Goal: Information Seeking & Learning: Learn about a topic

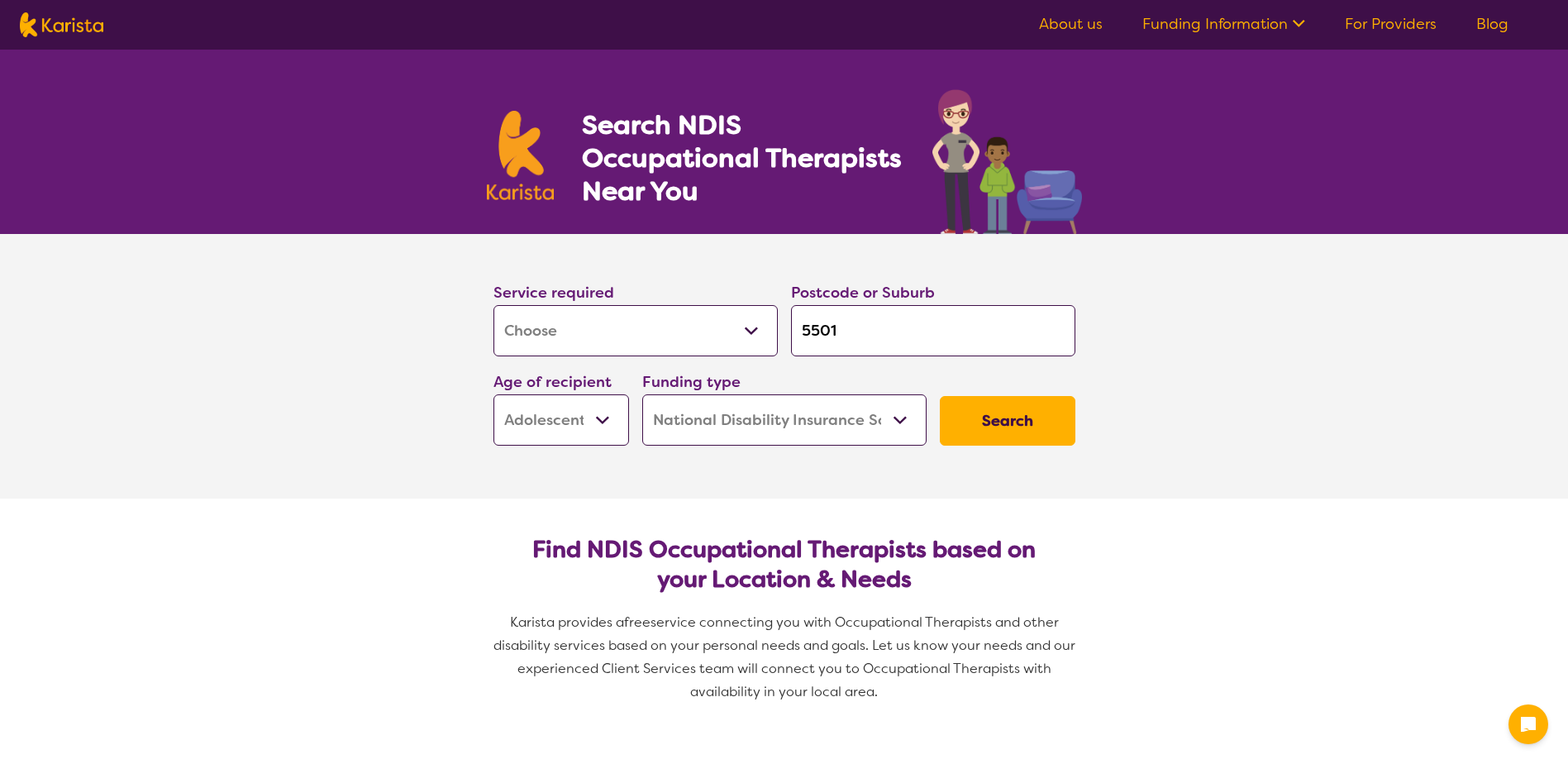
select select "[MEDICAL_DATA]"
select select "AS"
select select "NDIS"
select select "[MEDICAL_DATA]"
select select "AS"
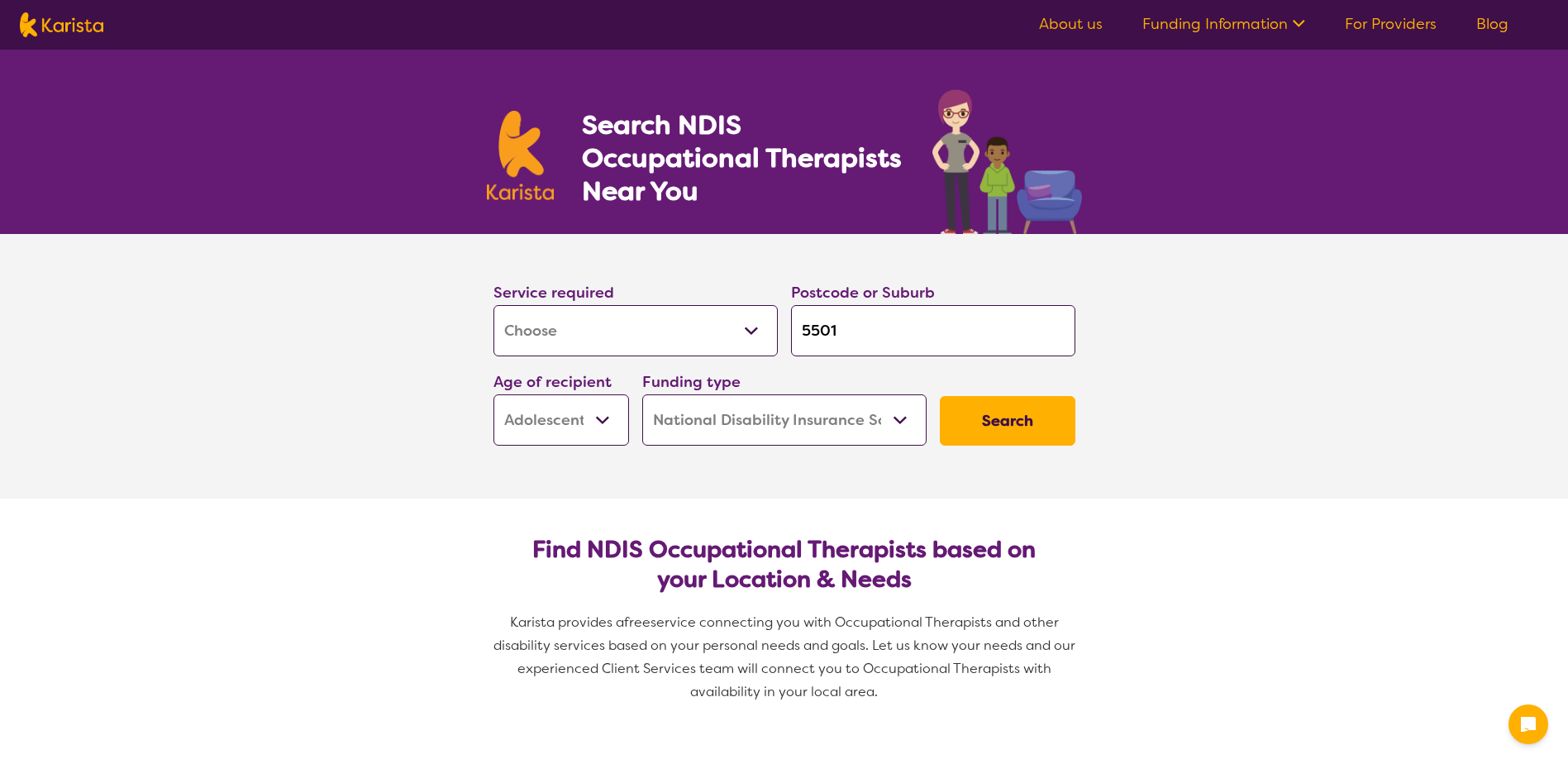
select select "NDIS"
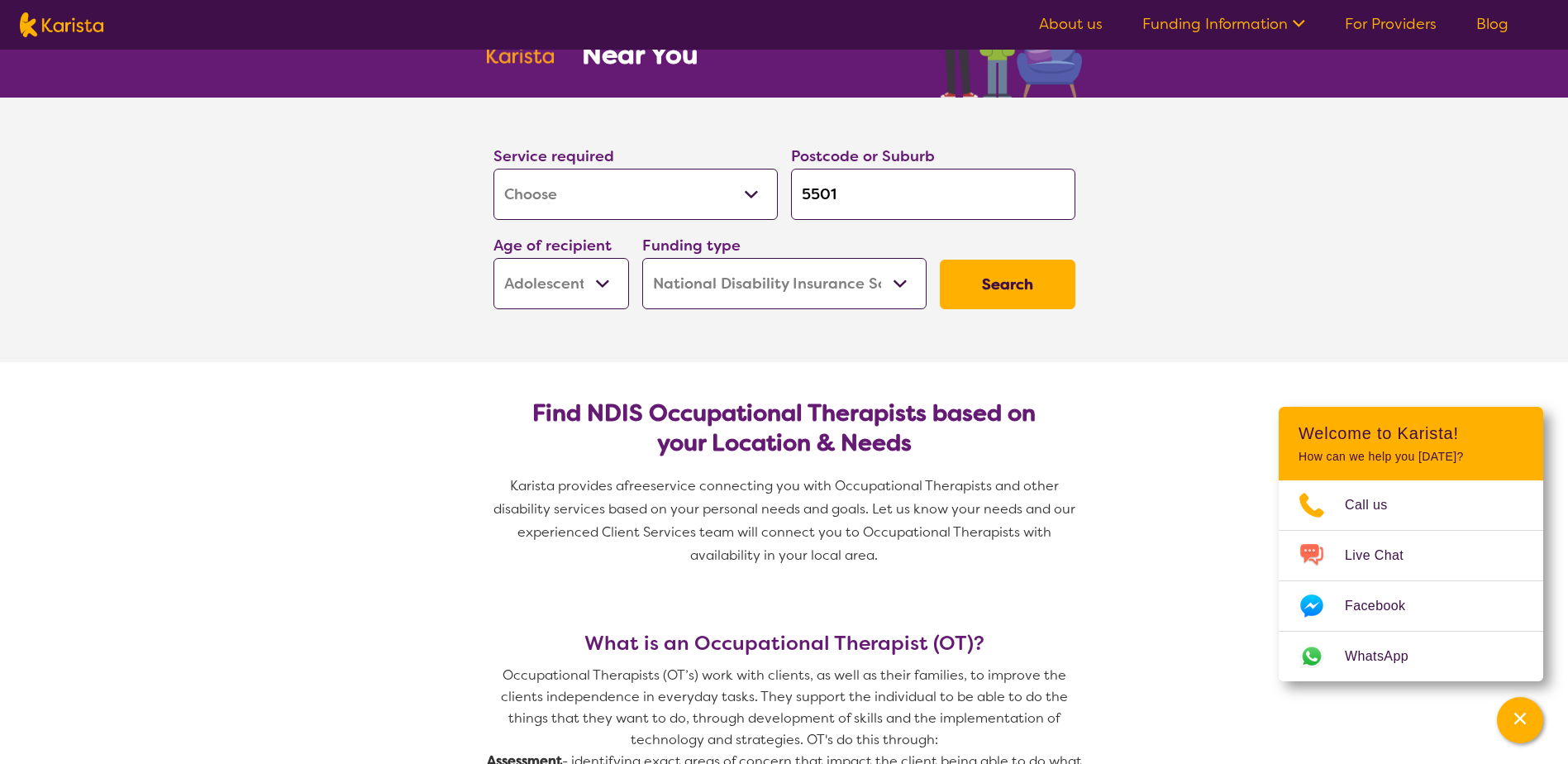
scroll to position [166, 0]
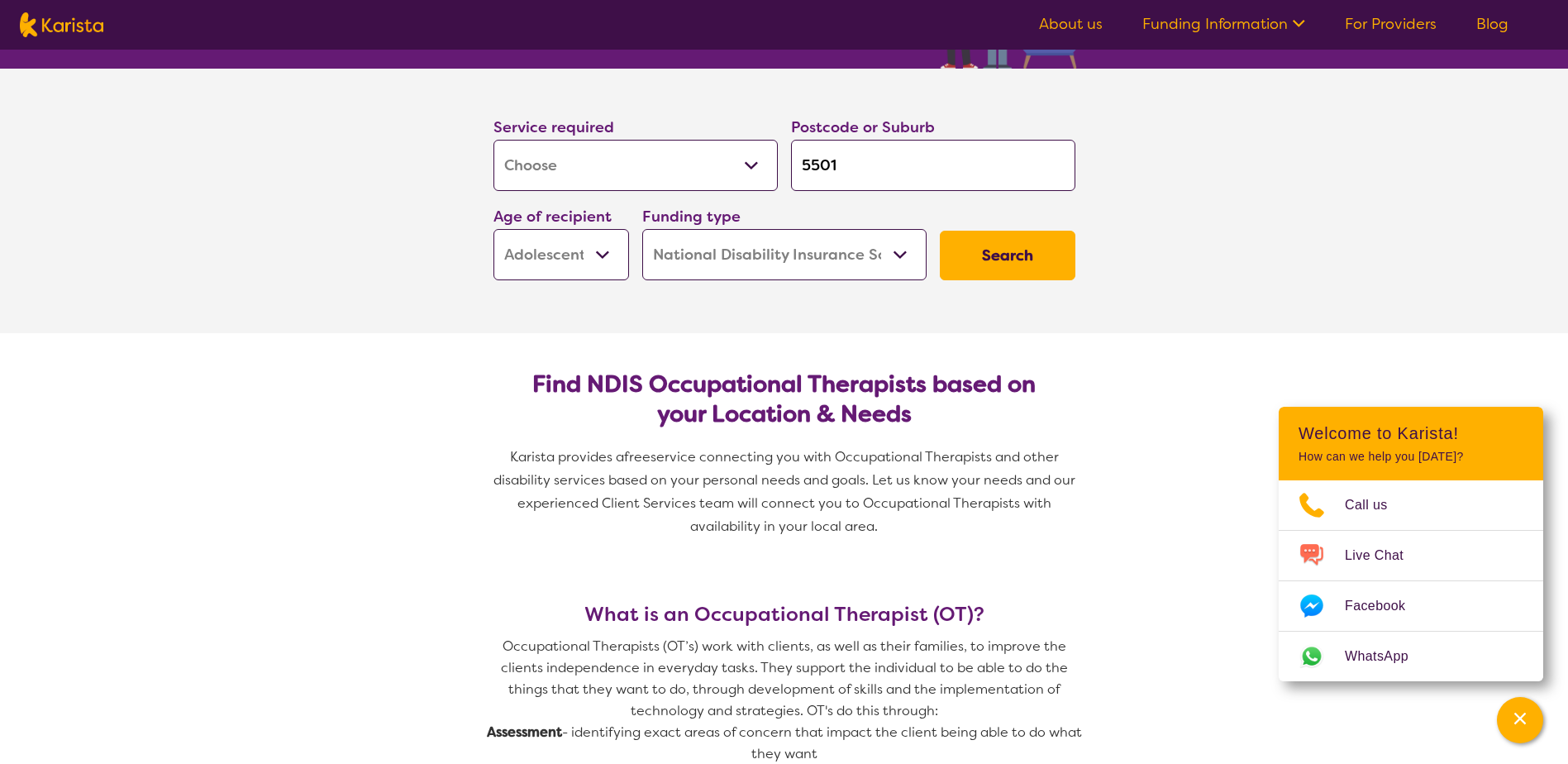
click at [515, 250] on select "Early Childhood - 0 to 9 Child - 10 to 11 Adolescent - 12 to 17 Adult - 18 to 6…" at bounding box center [561, 254] width 135 height 51
select select "EC"
click at [493, 229] on select "Early Childhood - 0 to 9 Child - 10 to 11 Adolescent - 12 to 17 Adult - 18 to 6…" at bounding box center [561, 254] width 135 height 51
select select "EC"
click at [1009, 250] on button "Search" at bounding box center [1008, 256] width 135 height 50
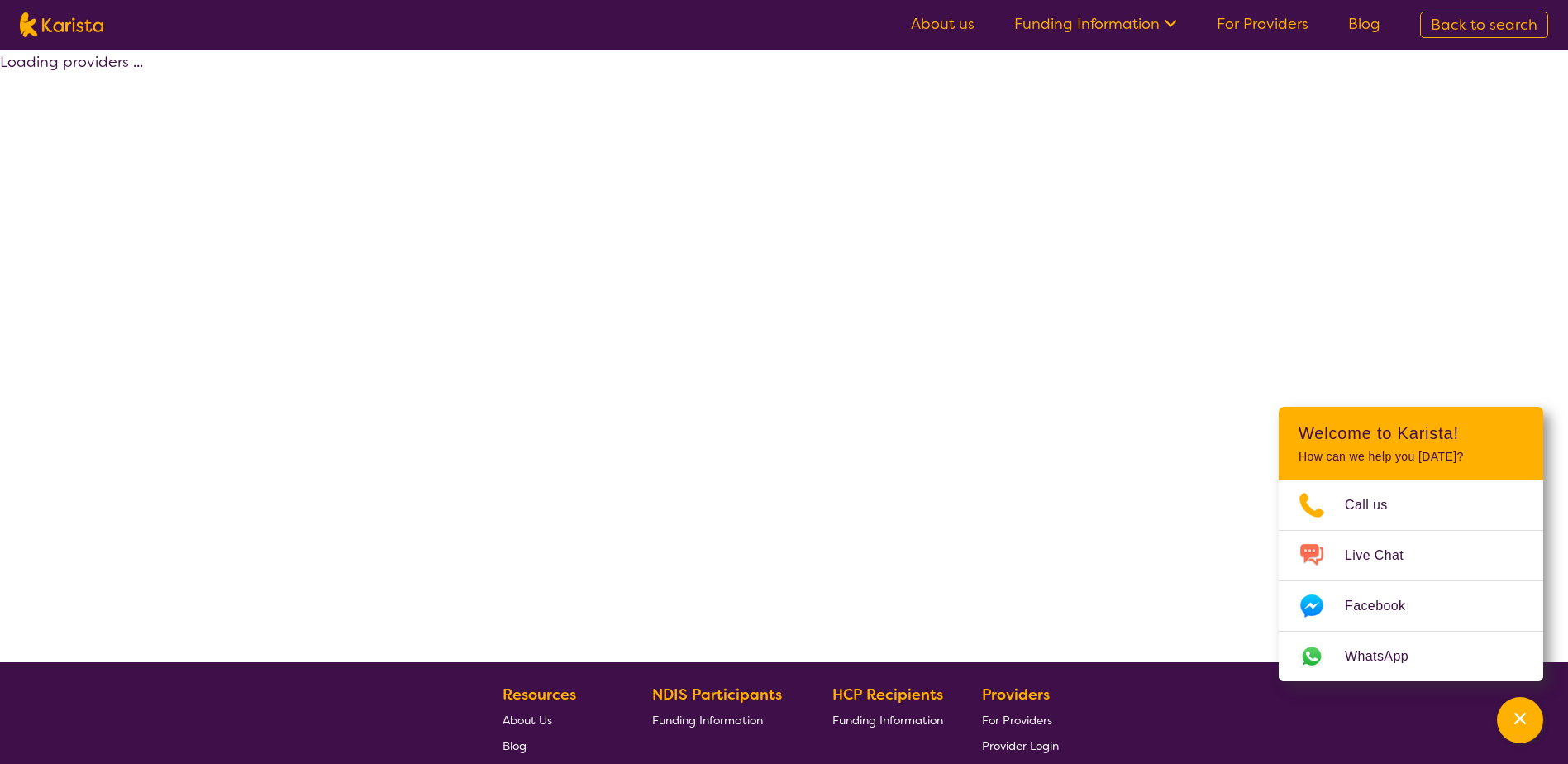
select select "by_score"
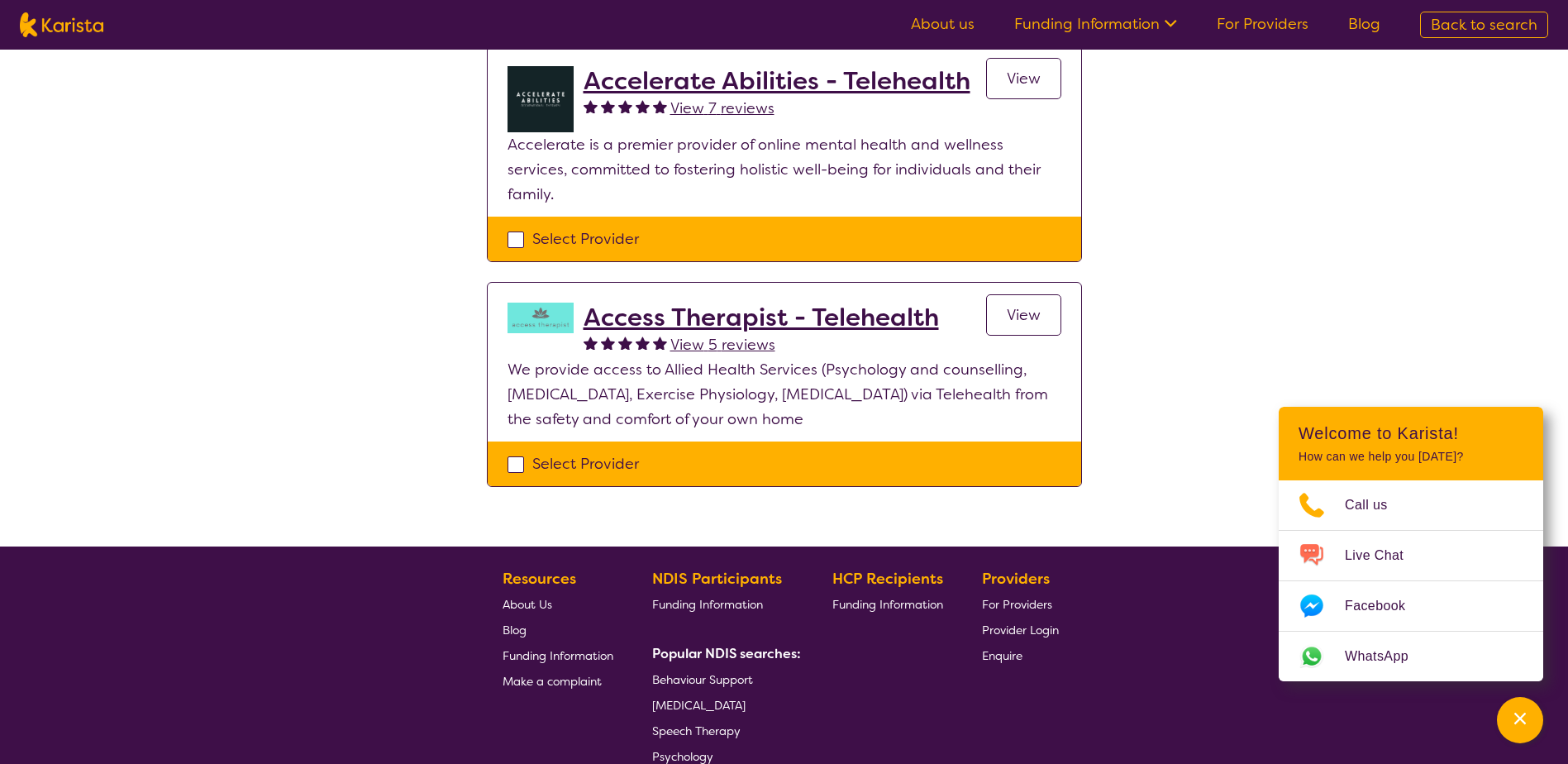
scroll to position [166, 0]
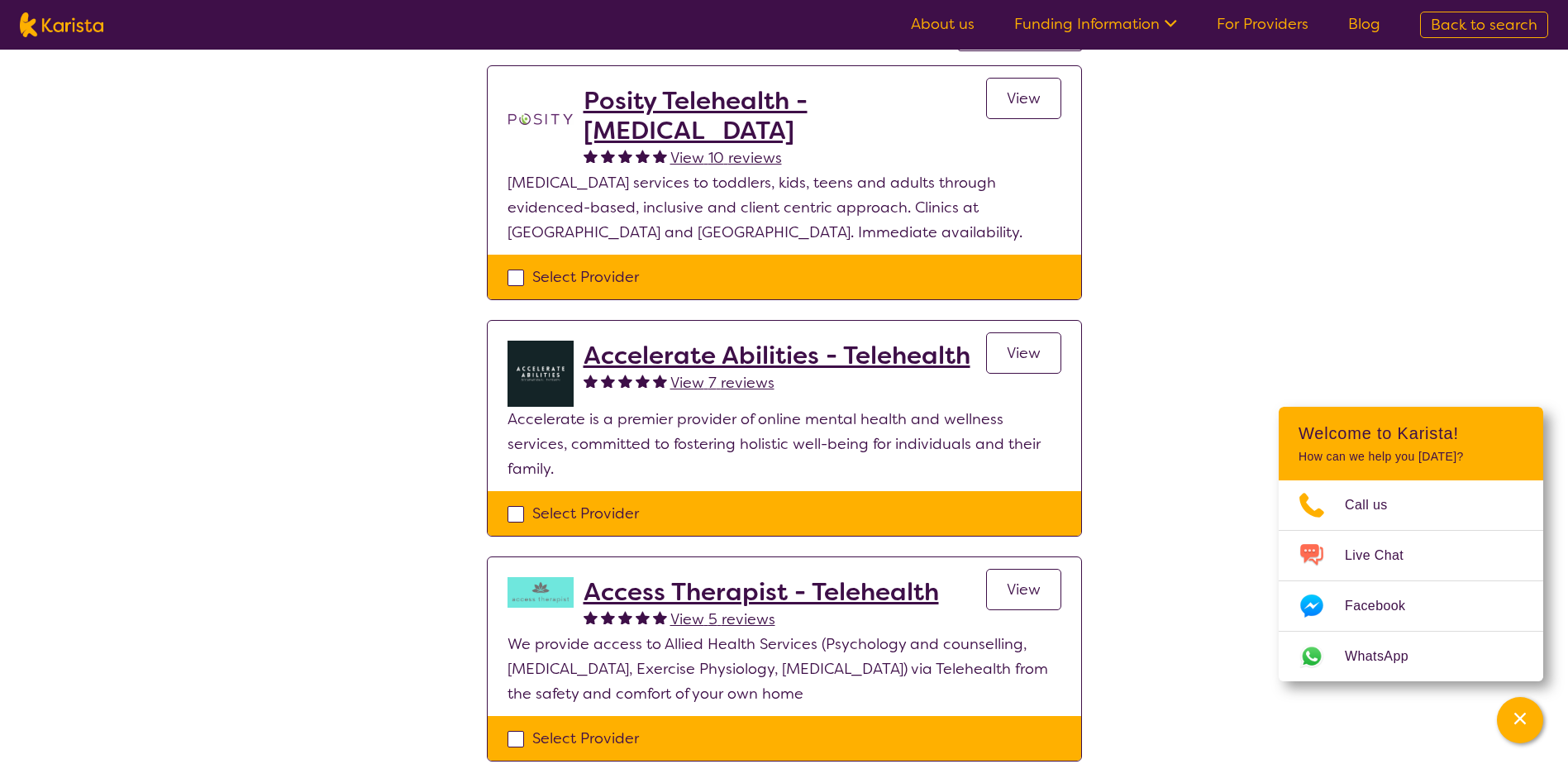
click at [918, 369] on h2 "Accelerate Abilities - Telehealth" at bounding box center [778, 356] width 387 height 30
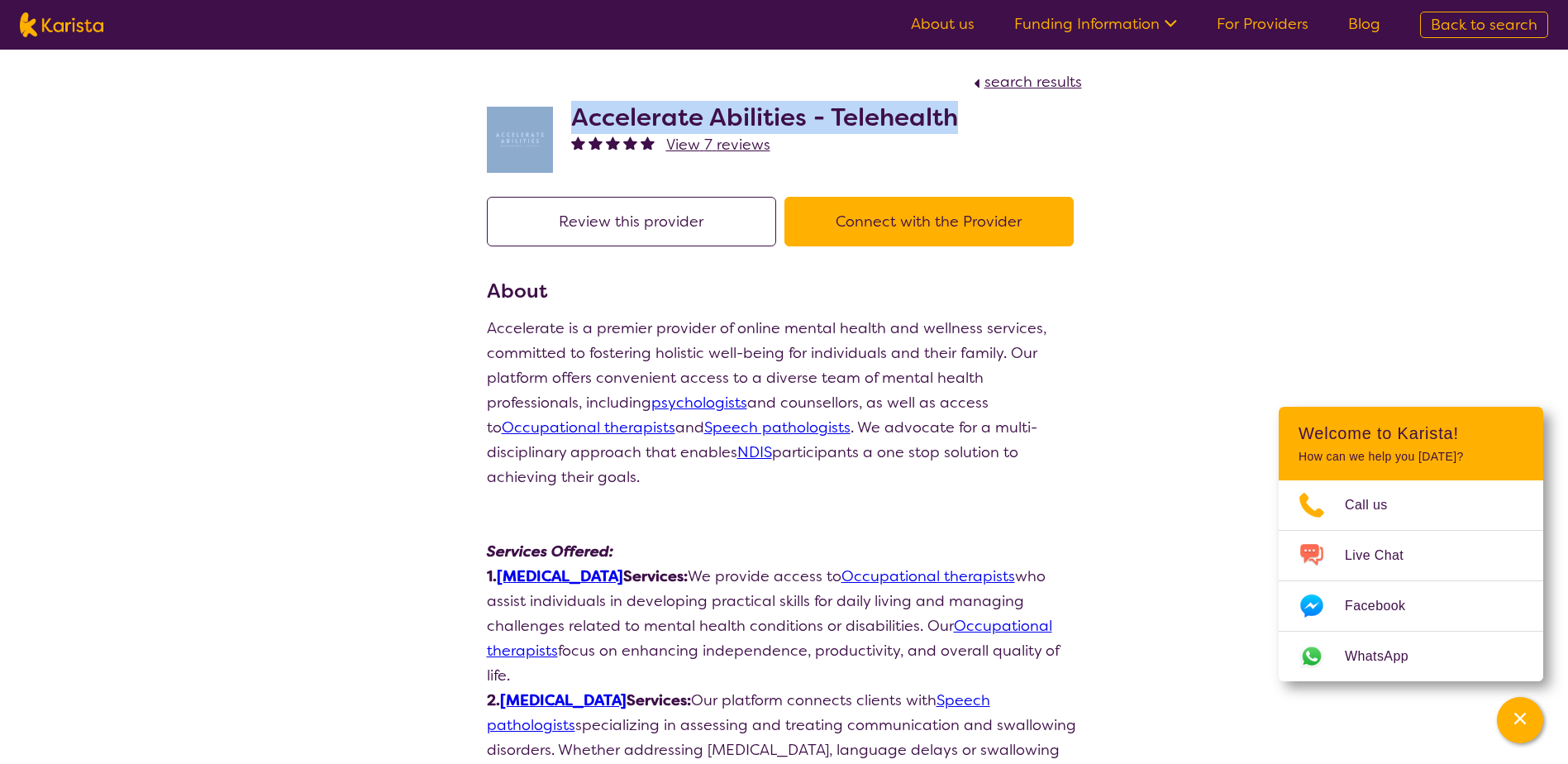
drag, startPoint x: 971, startPoint y: 109, endPoint x: 550, endPoint y: 109, distance: 421.0
click at [550, 109] on div "Accelerate Abilities - Telehealth View 7 reviews" at bounding box center [784, 135] width 595 height 82
drag, startPoint x: 550, startPoint y: 109, endPoint x: 653, endPoint y: 108, distance: 103.0
copy div "Accelerate Abilities - Telehealth"
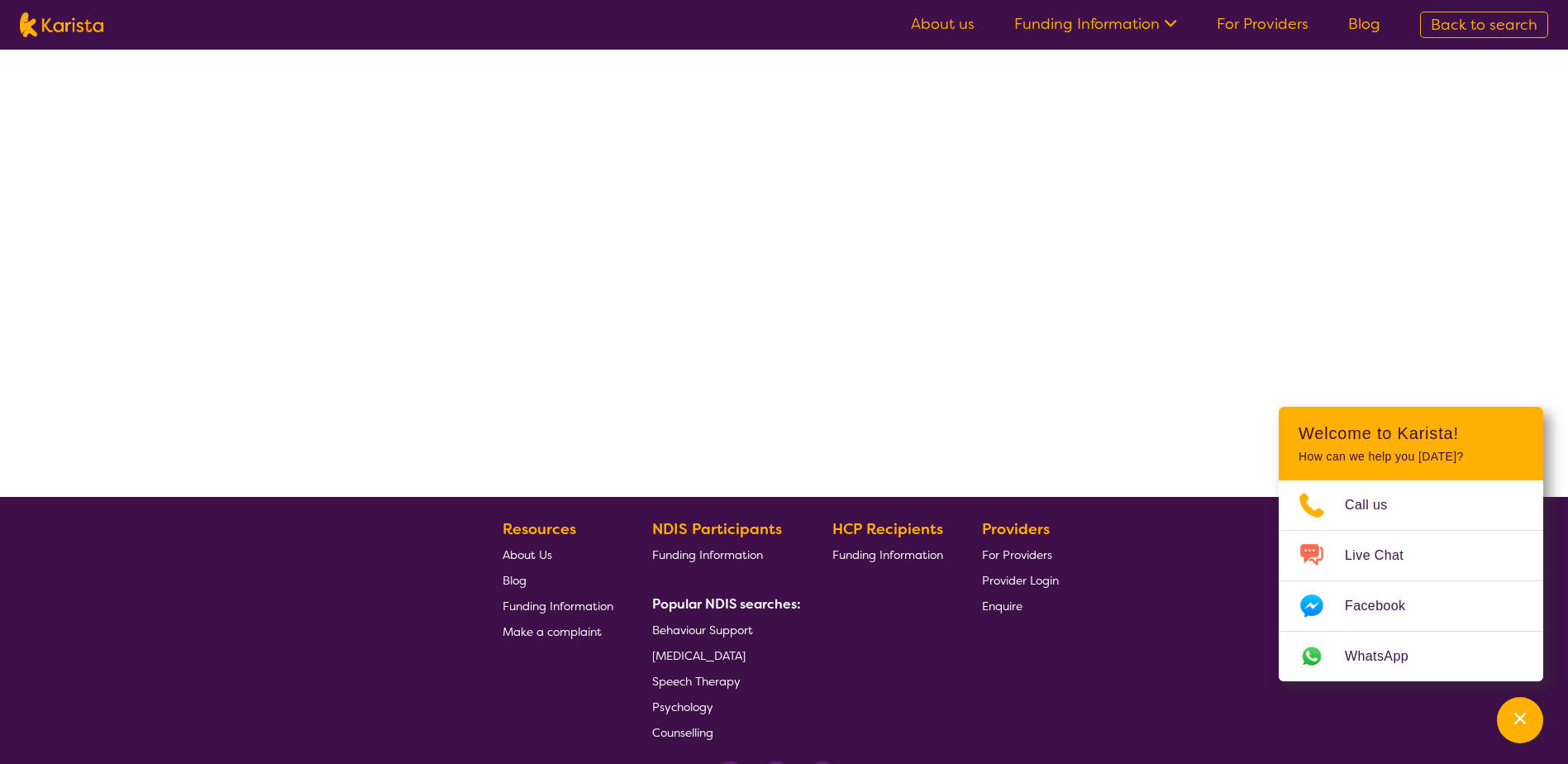
select select "by_score"
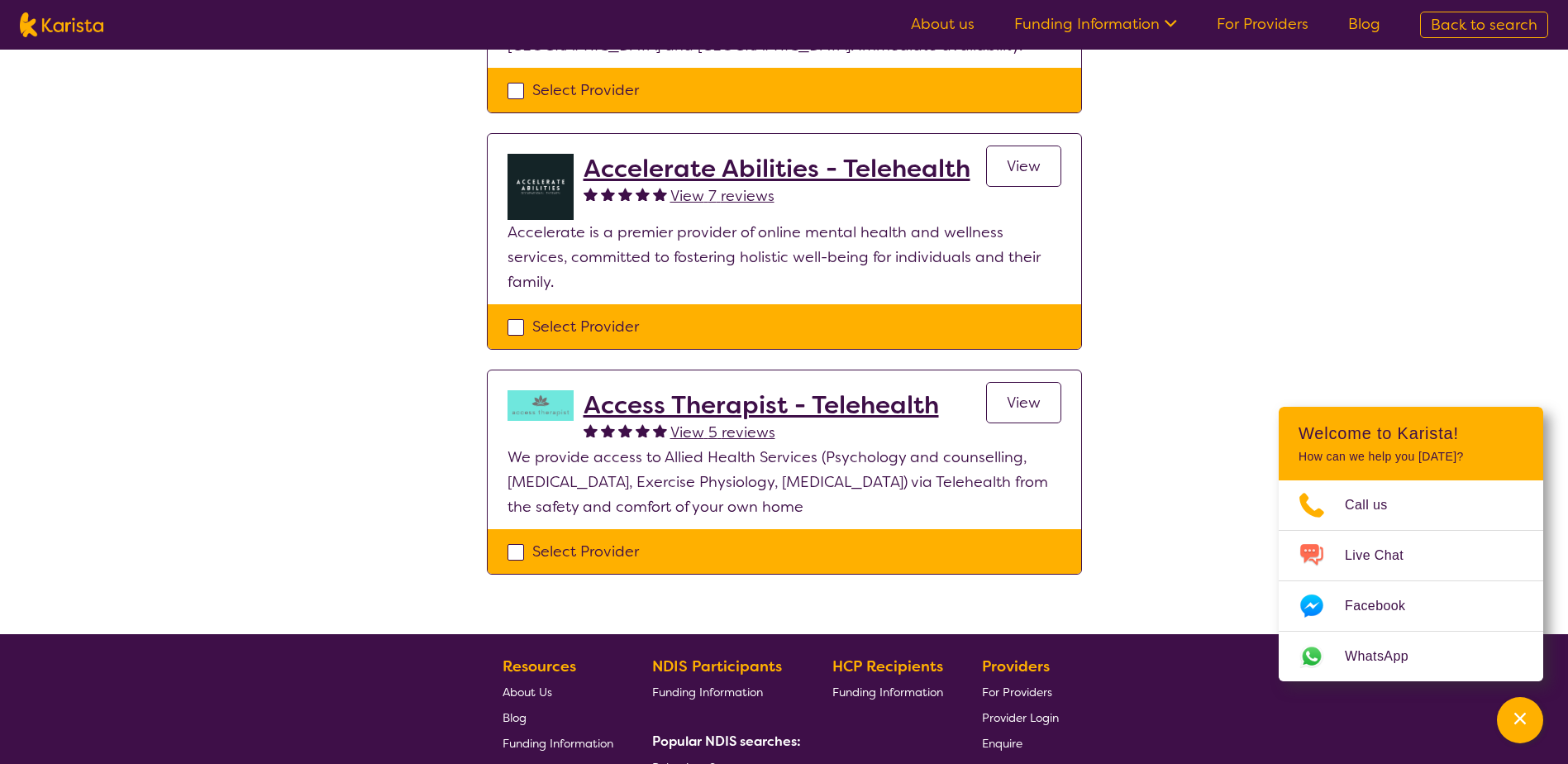
scroll to position [414, 0]
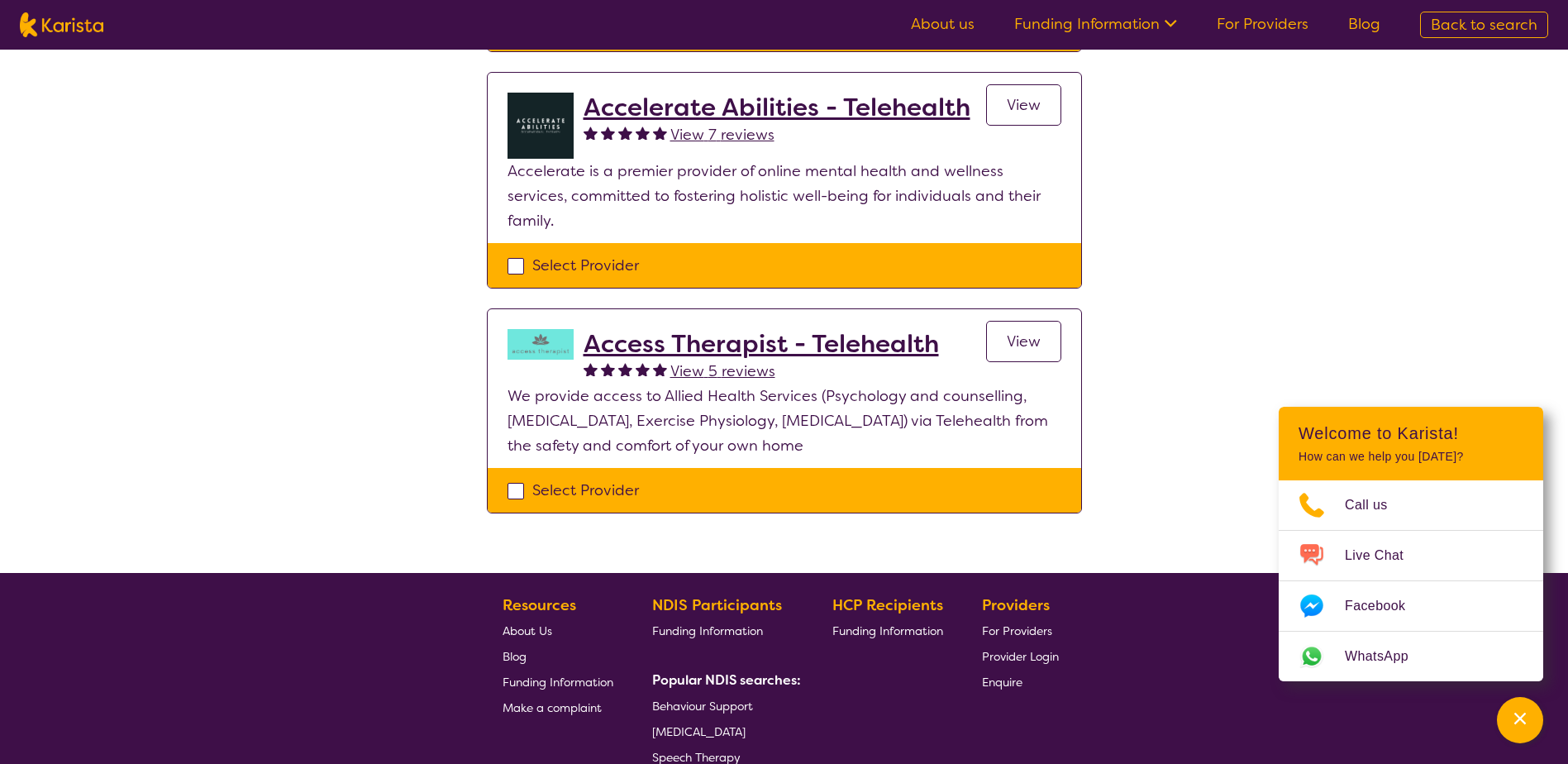
click at [863, 329] on h2 "Access Therapist - Telehealth" at bounding box center [762, 344] width 355 height 30
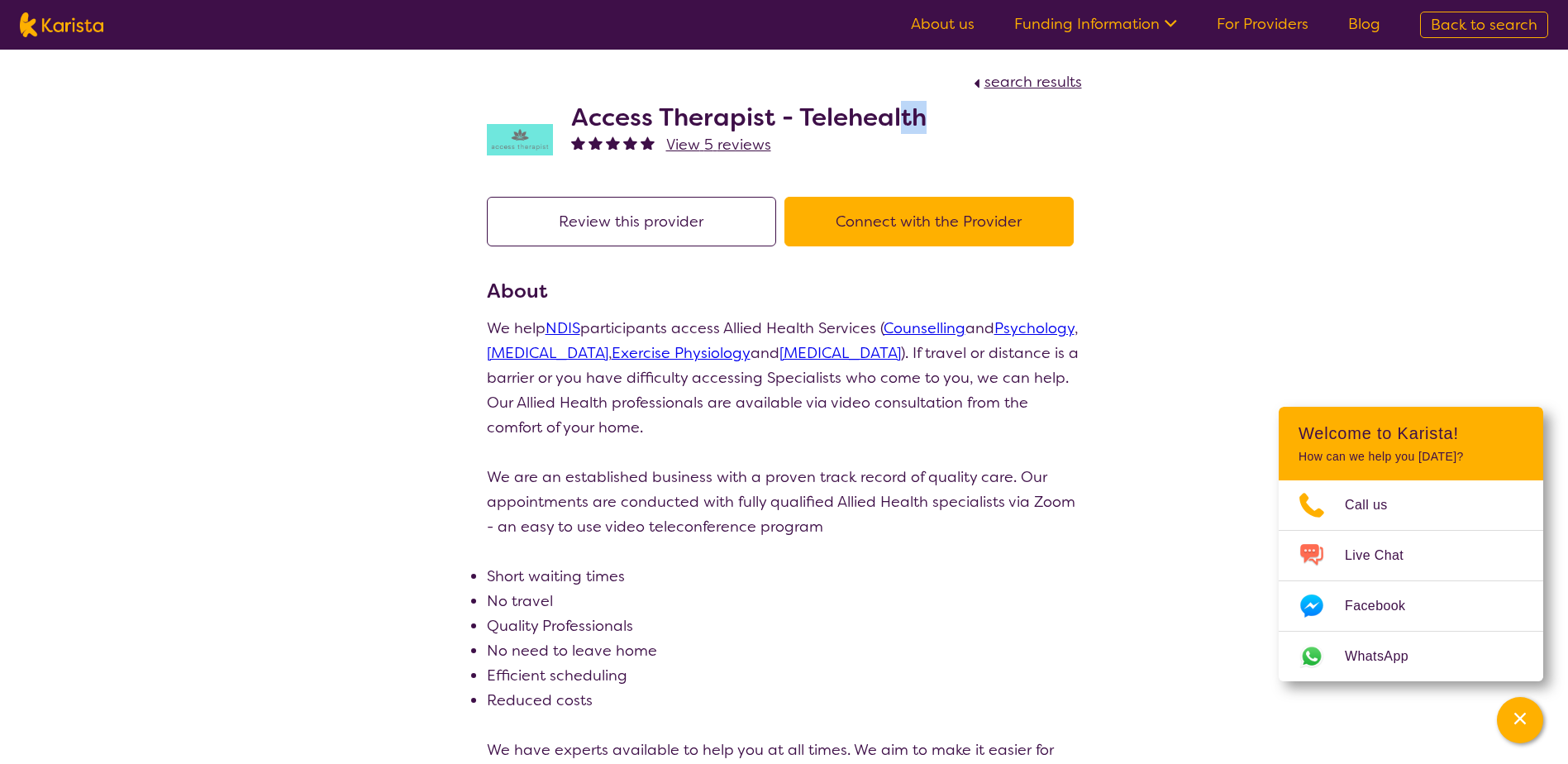
drag, startPoint x: 920, startPoint y: 119, endPoint x: 902, endPoint y: 120, distance: 18.0
click at [902, 120] on h2 "Access Therapist - Telehealth" at bounding box center [749, 118] width 355 height 30
drag, startPoint x: 902, startPoint y: 120, endPoint x: 953, endPoint y: 120, distance: 51.0
click at [953, 120] on div "Access Therapist - Telehealth View 5 reviews" at bounding box center [784, 135] width 595 height 82
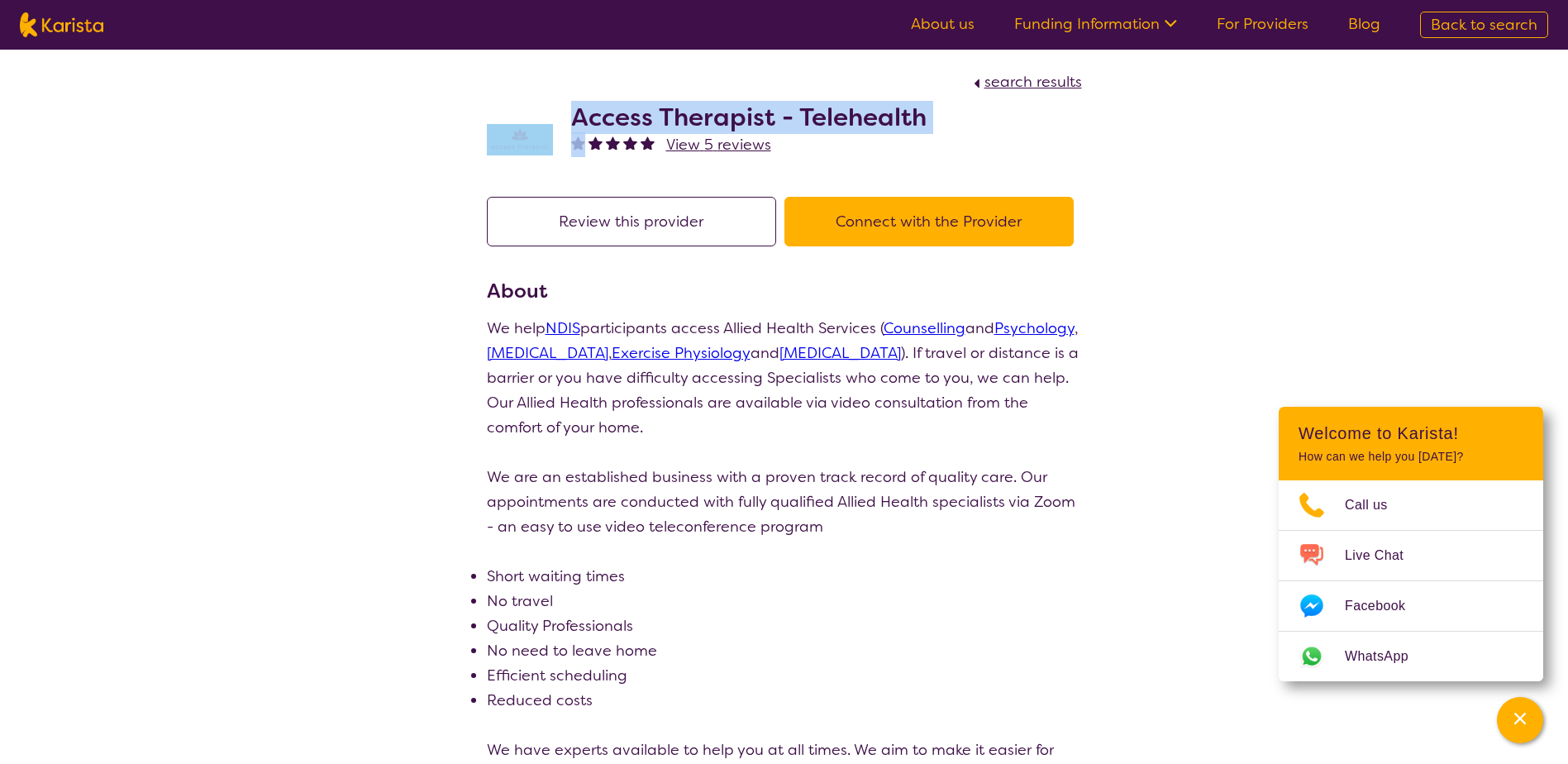
drag, startPoint x: 955, startPoint y: 119, endPoint x: 323, endPoint y: 117, distance: 632.0
drag, startPoint x: 996, startPoint y: 101, endPoint x: 970, endPoint y: 103, distance: 26.1
click at [995, 101] on div "Access Therapist - Telehealth View 5 reviews" at bounding box center [784, 135] width 595 height 82
click at [802, 111] on h2 "Access Therapist - Telehealth" at bounding box center [749, 118] width 355 height 30
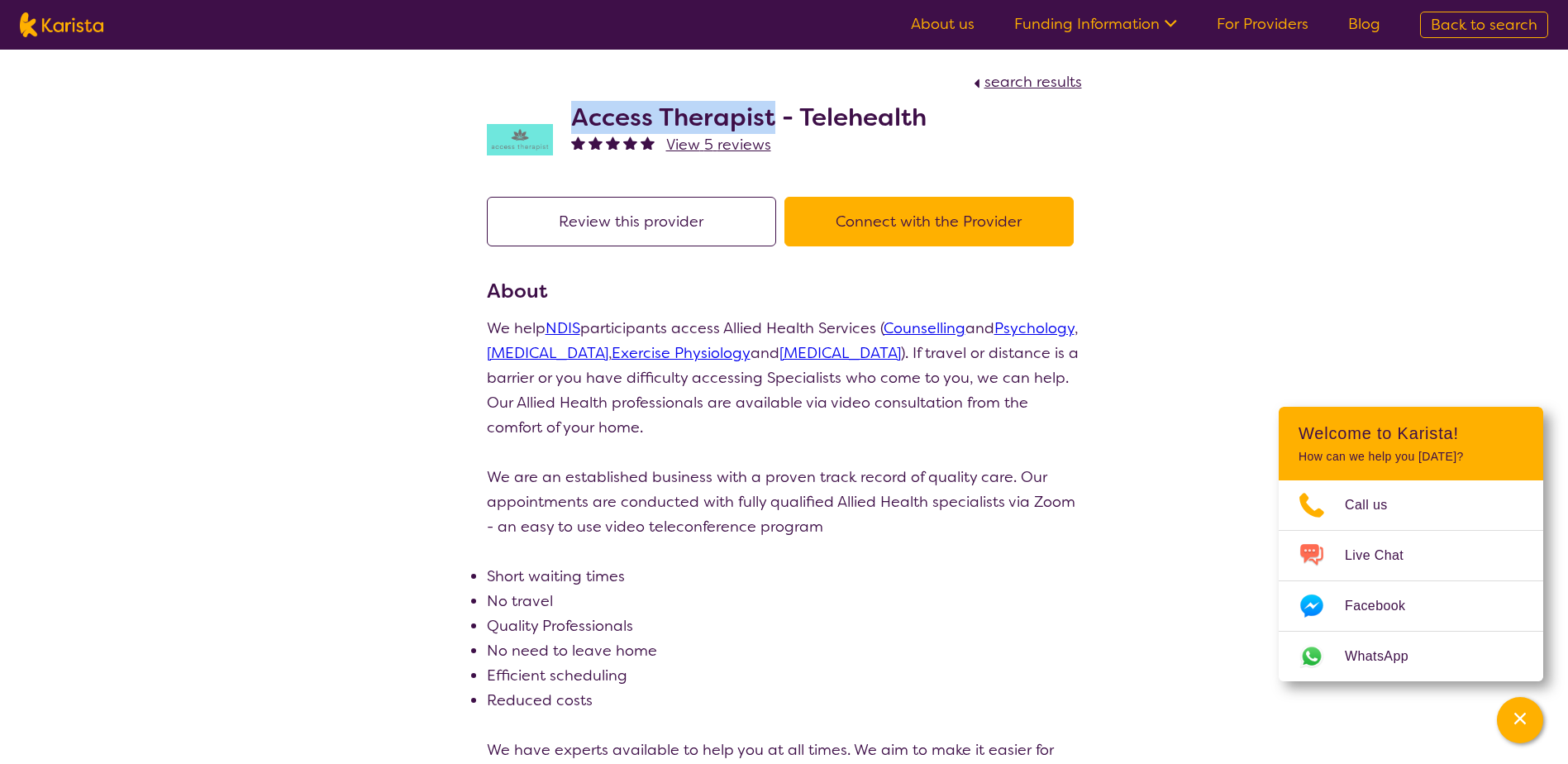
drag, startPoint x: 772, startPoint y: 118, endPoint x: 568, endPoint y: 115, distance: 204.0
click at [568, 115] on div "Access Therapist - Telehealth View 5 reviews" at bounding box center [784, 135] width 595 height 82
copy h2 "Access Therapist"
